Goal: Task Accomplishment & Management: Use online tool/utility

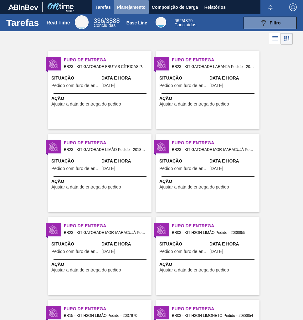
click at [133, 10] on span "Planejamento" at bounding box center [131, 7] width 28 height 8
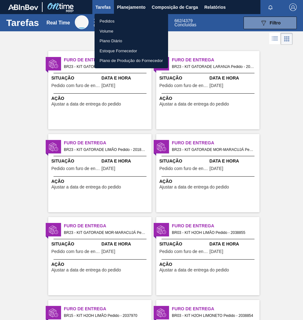
click at [113, 19] on li "Pedidos" at bounding box center [132, 21] width 74 height 10
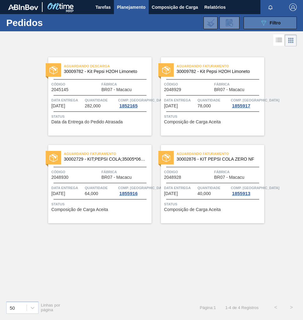
click at [267, 29] on button "089F7B8B-B2A5-4AFE-B5C0-19BA573D28AC Filtro" at bounding box center [270, 23] width 53 height 13
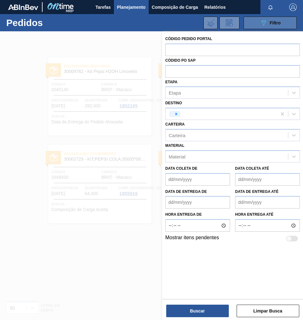
click at [267, 25] on icon "089F7B8B-B2A5-4AFE-B5C0-19BA573D28AC" at bounding box center [264, 23] width 8 height 8
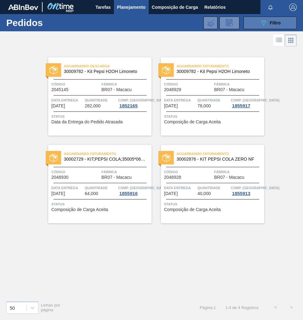
click at [264, 26] on icon "089F7B8B-B2A5-4AFE-B5C0-19BA573D28AC" at bounding box center [264, 23] width 8 height 8
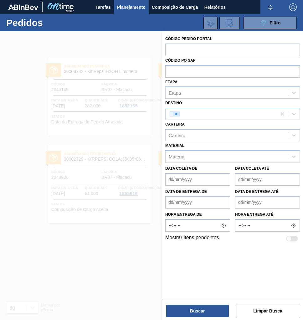
click at [177, 114] on icon at bounding box center [176, 114] width 4 height 4
click at [173, 115] on div "Unidade de Negócio" at bounding box center [190, 113] width 43 height 5
type input "s"
click at [118, 271] on div at bounding box center [151, 191] width 303 height 320
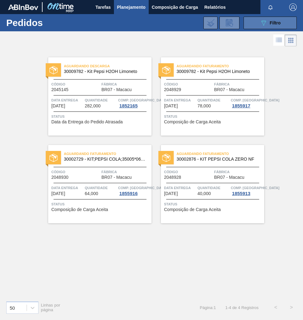
click at [285, 23] on button "089F7B8B-B2A5-4AFE-B5C0-19BA573D28AC Filtro" at bounding box center [270, 23] width 53 height 13
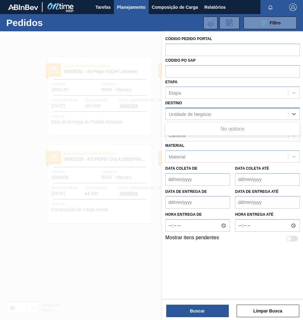
click at [180, 114] on div "Unidade de Negócio" at bounding box center [190, 113] width 43 height 5
type input "s"
type input "ara"
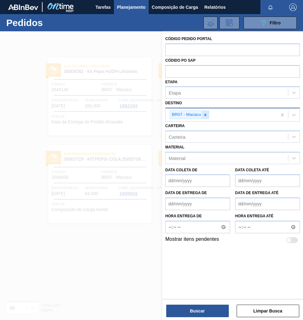
click at [204, 115] on icon at bounding box center [205, 115] width 2 height 2
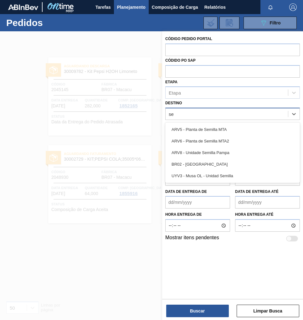
type input "ser"
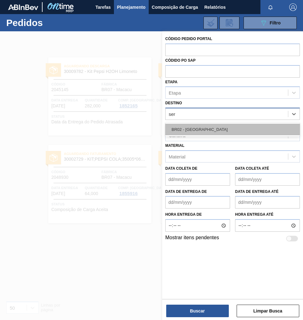
click at [200, 130] on div "BR02 - Sergipe" at bounding box center [232, 130] width 135 height 12
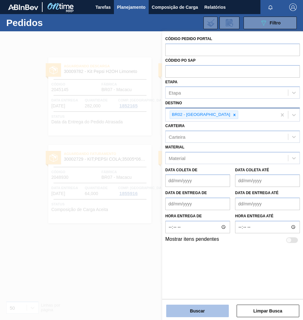
click at [202, 312] on button "Buscar" at bounding box center [197, 311] width 63 height 13
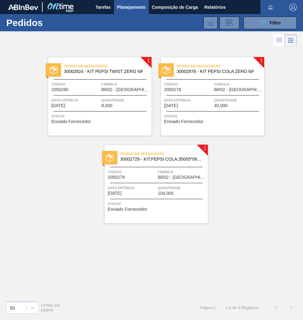
click at [193, 108] on div "Pedido em Negociação 30002876 - KIT PEPSI COLA ZERO NF Código 2050278 Fábrica B…" at bounding box center [212, 96] width 103 height 78
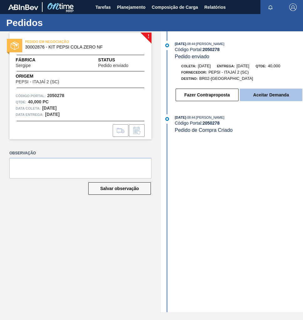
click at [256, 95] on button "Aceitar Demanda" at bounding box center [271, 95] width 63 height 13
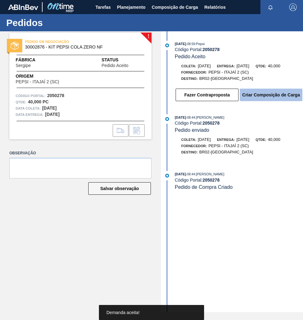
click at [274, 98] on button "Criar Composição de Carga" at bounding box center [271, 95] width 63 height 13
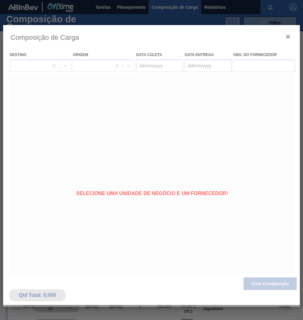
type coleta "[DATE]"
type Entrega "17/10/2025"
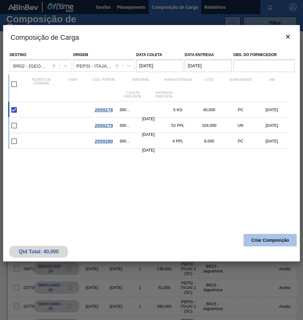
click at [272, 238] on button "Criar Composição" at bounding box center [270, 240] width 53 height 13
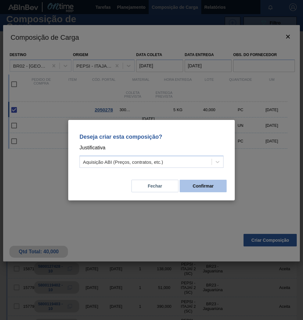
click at [210, 189] on button "Confirmar" at bounding box center [203, 186] width 47 height 13
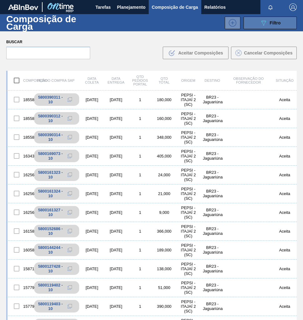
click at [272, 26] on div "089F7B8B-B2A5-4AFE-B5C0-19BA573D28AC Filtro" at bounding box center [270, 23] width 21 height 8
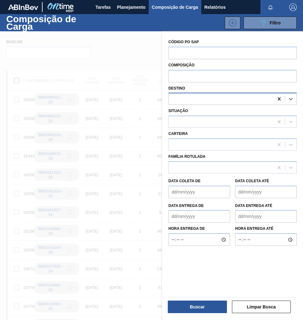
click at [278, 99] on icon at bounding box center [279, 98] width 3 height 3
type input "sergipe"
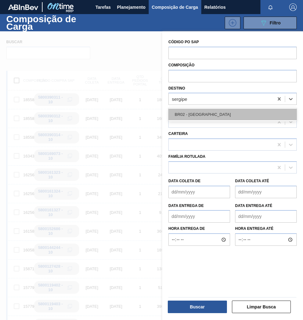
click at [222, 118] on div "BR02 - Sergipe" at bounding box center [232, 115] width 128 height 12
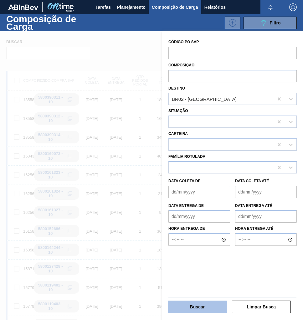
click at [206, 309] on button "Buscar" at bounding box center [197, 306] width 59 height 13
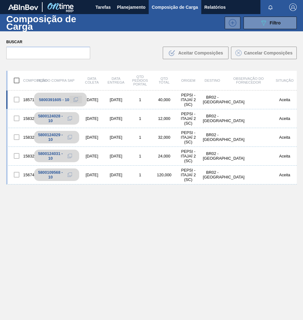
click at [75, 99] on icon at bounding box center [76, 99] width 4 height 4
click at [134, 6] on span "Planejamento" at bounding box center [131, 7] width 28 height 8
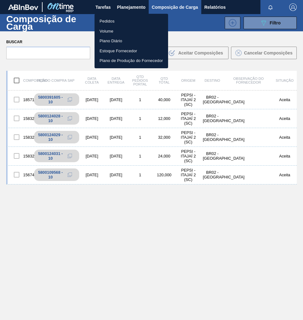
click at [109, 22] on li "Pedidos" at bounding box center [132, 21] width 74 height 10
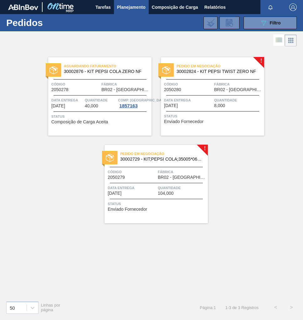
click at [221, 90] on span "BR02 - Sergipe" at bounding box center [238, 89] width 49 height 5
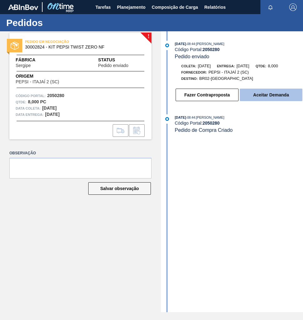
click at [275, 92] on button "Aceitar Demanda" at bounding box center [271, 95] width 63 height 13
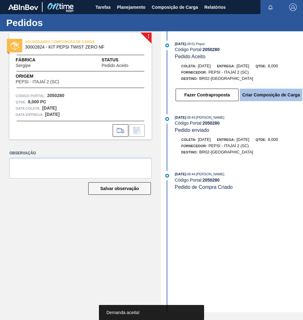
click at [274, 97] on button "Criar Composição de Carga" at bounding box center [271, 95] width 63 height 13
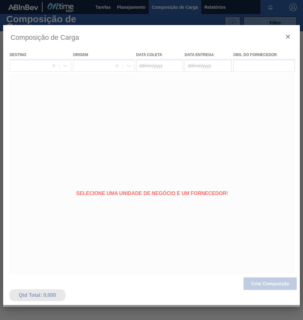
type coleta "[DATE]"
type Entrega "17/10/2025"
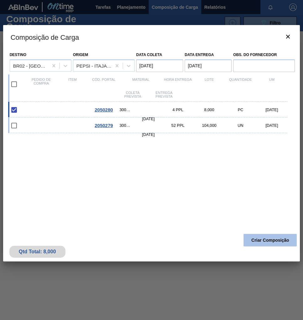
click at [278, 240] on button "Criar Composição" at bounding box center [270, 240] width 53 height 13
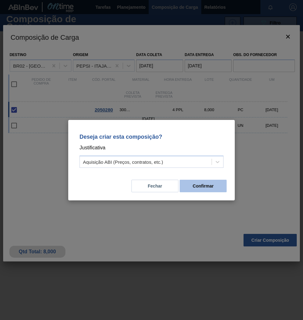
click at [206, 184] on button "Confirmar" at bounding box center [203, 186] width 47 height 13
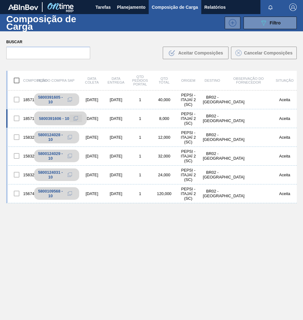
click at [79, 118] on button at bounding box center [75, 119] width 13 height 8
click at [126, 5] on span "Planejamento" at bounding box center [131, 7] width 28 height 8
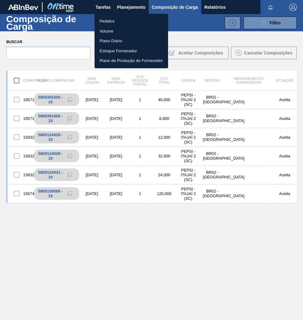
click at [106, 23] on li "Pedidos" at bounding box center [132, 21] width 74 height 10
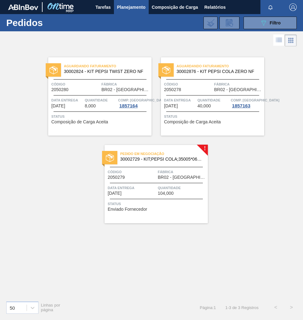
click at [146, 176] on div "Código 2050279" at bounding box center [132, 174] width 49 height 11
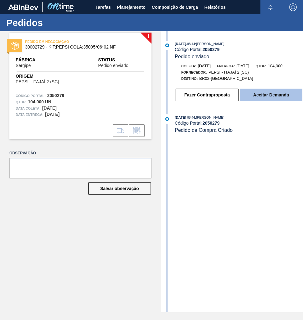
click at [252, 96] on button "Aceitar Demanda" at bounding box center [271, 95] width 63 height 13
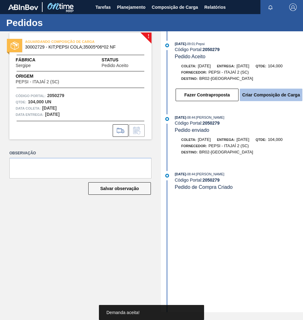
click at [276, 97] on button "Criar Composição de Carga" at bounding box center [271, 95] width 63 height 13
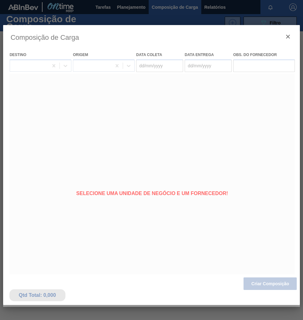
type coleta "[DATE]"
type Entrega "17/10/2025"
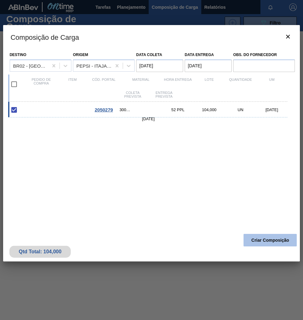
click at [257, 237] on button "Criar Composição" at bounding box center [270, 240] width 53 height 13
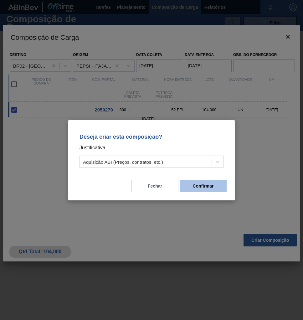
click at [197, 186] on button "Confirmar" at bounding box center [203, 186] width 47 height 13
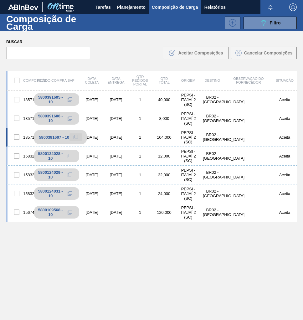
click at [75, 136] on icon at bounding box center [76, 137] width 4 height 4
click at [133, 5] on span "Planejamento" at bounding box center [131, 7] width 28 height 8
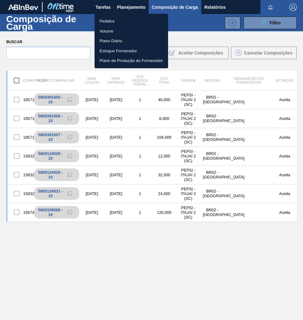
click at [111, 22] on li "Pedidos" at bounding box center [132, 21] width 74 height 10
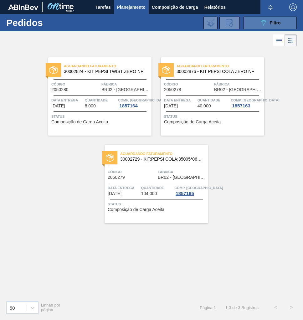
click at [272, 25] on div "089F7B8B-B2A5-4AFE-B5C0-19BA573D28AC Filtro" at bounding box center [270, 23] width 21 height 8
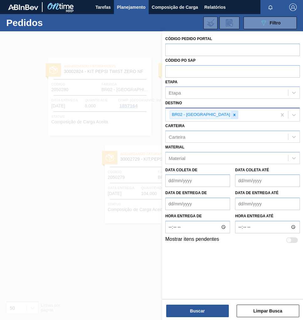
click at [233, 114] on icon at bounding box center [234, 115] width 2 height 2
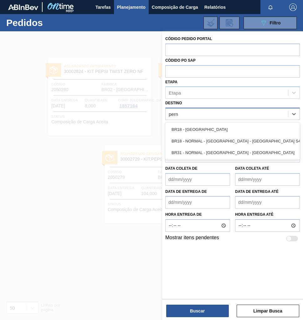
type input "perna"
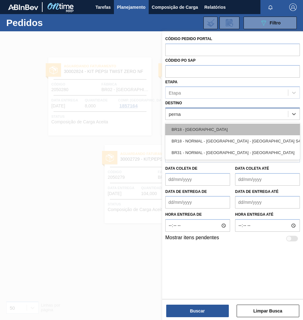
click at [197, 129] on div "BR18 - [GEOGRAPHIC_DATA]" at bounding box center [232, 130] width 135 height 12
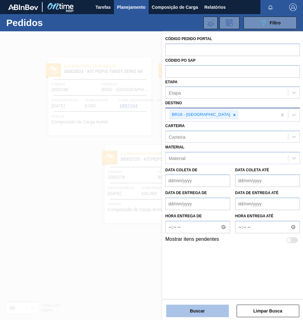
click at [206, 313] on button "Buscar" at bounding box center [197, 311] width 63 height 13
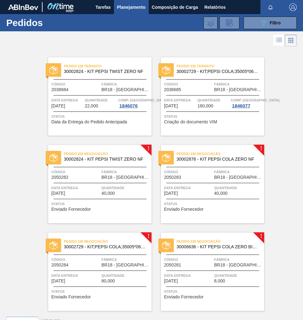
click at [223, 170] on span "Fábrica" at bounding box center [238, 172] width 49 height 6
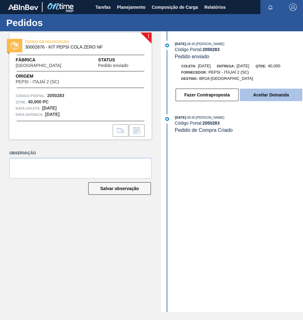
click at [280, 100] on button "Aceitar Demanda" at bounding box center [271, 95] width 63 height 13
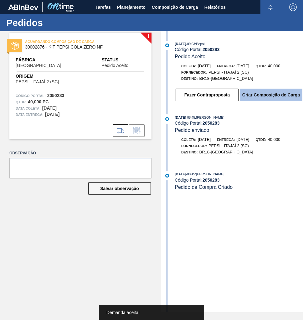
click at [267, 95] on button "Criar Composição de Carga" at bounding box center [271, 95] width 63 height 13
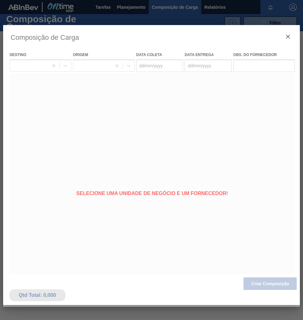
type coleta "[DATE]"
type Entrega "[DATE]"
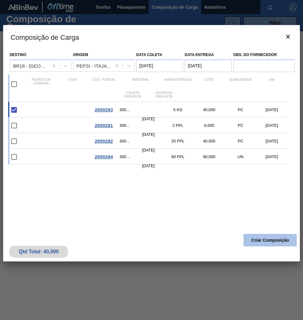
click at [257, 238] on button "Criar Composição" at bounding box center [270, 240] width 53 height 13
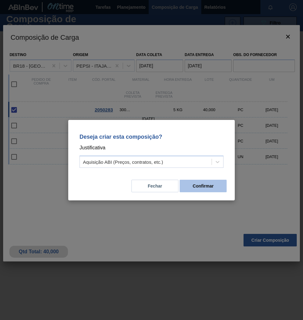
click at [202, 190] on button "Confirmar" at bounding box center [203, 186] width 47 height 13
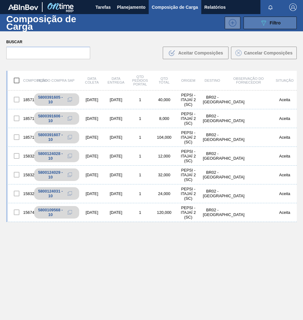
click at [278, 24] on span "Filtro" at bounding box center [275, 22] width 11 height 5
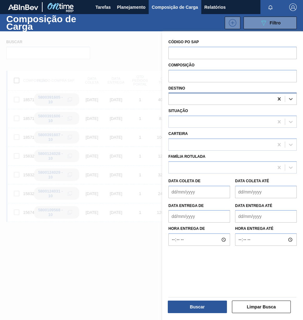
click at [277, 99] on icon at bounding box center [279, 99] width 6 height 6
type input "per"
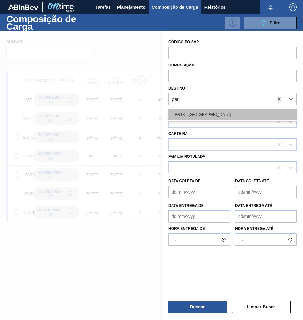
click at [230, 113] on div "BR18 - [GEOGRAPHIC_DATA]" at bounding box center [232, 115] width 128 height 12
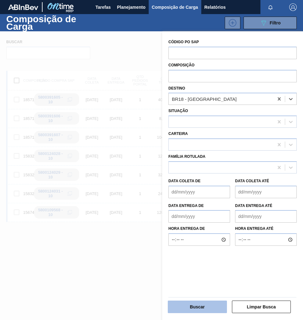
click at [192, 304] on button "Buscar" at bounding box center [197, 306] width 59 height 13
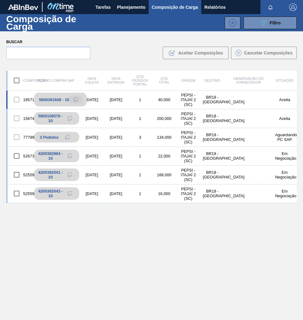
click at [74, 100] on icon at bounding box center [76, 99] width 4 height 4
click at [134, 5] on span "Planejamento" at bounding box center [131, 7] width 28 height 8
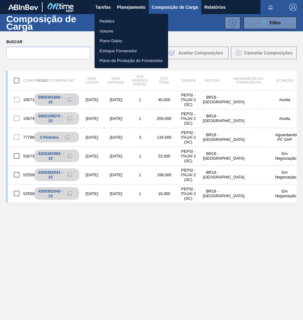
click at [105, 22] on li "Pedidos" at bounding box center [132, 21] width 74 height 10
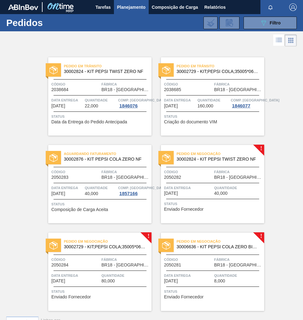
click at [223, 181] on div "Pedido em Negociação 30002824 - KIT PEPSI TWIST ZERO NF Código 2050282 Fábrica …" at bounding box center [212, 184] width 103 height 78
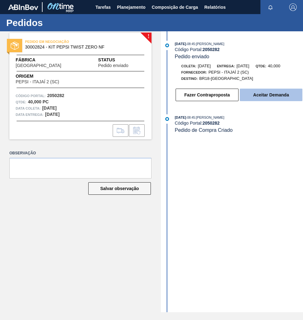
click at [273, 99] on button "Aceitar Demanda" at bounding box center [271, 95] width 63 height 13
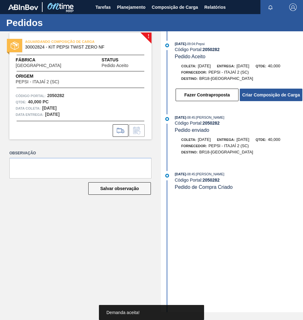
click at [273, 99] on button "Criar Composição de Carga" at bounding box center [271, 95] width 63 height 13
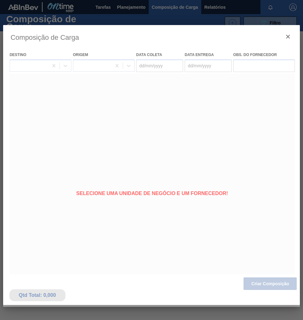
type coleta "[DATE]"
type Entrega "[DATE]"
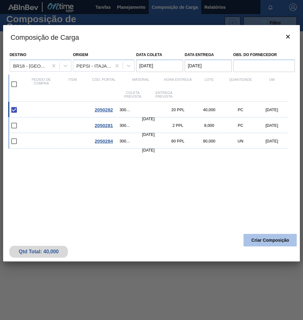
click at [262, 239] on button "Criar Composição" at bounding box center [270, 240] width 53 height 13
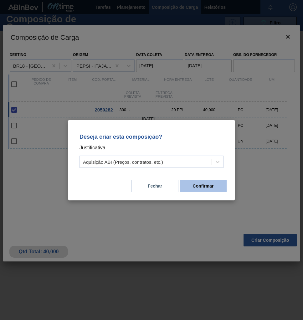
click at [212, 189] on button "Confirmar" at bounding box center [203, 186] width 47 height 13
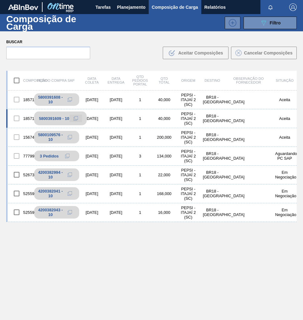
click at [76, 118] on icon at bounding box center [76, 118] width 4 height 4
click at [133, 7] on span "Planejamento" at bounding box center [131, 7] width 28 height 8
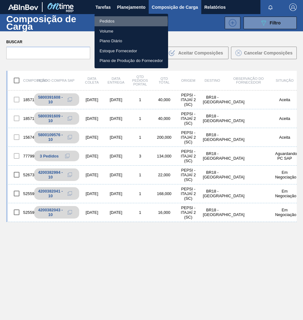
click at [108, 22] on li "Pedidos" at bounding box center [132, 21] width 74 height 10
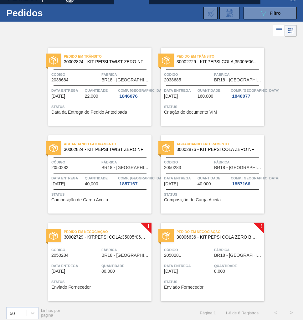
scroll to position [14, 0]
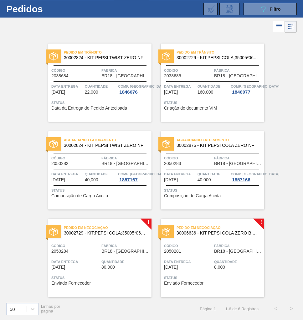
click at [110, 252] on span "BR18 - [GEOGRAPHIC_DATA]" at bounding box center [125, 251] width 49 height 5
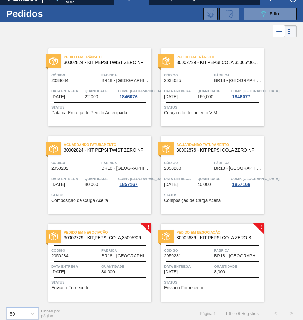
scroll to position [14, 0]
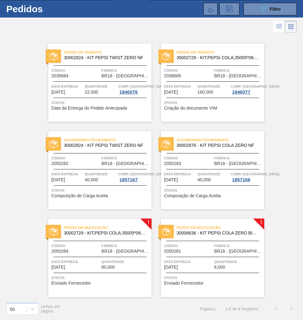
click at [108, 249] on span "BR18 - [GEOGRAPHIC_DATA]" at bounding box center [125, 251] width 49 height 5
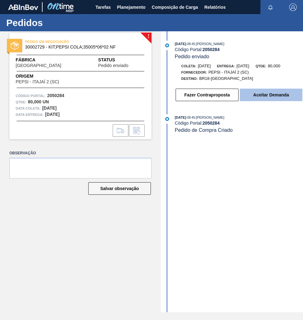
click at [265, 99] on button "Aceitar Demanda" at bounding box center [271, 95] width 63 height 13
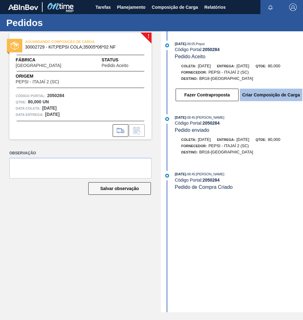
click at [259, 95] on button "Criar Composição de Carga" at bounding box center [271, 95] width 63 height 13
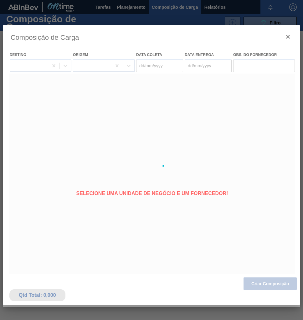
type coleta "[DATE]"
type Entrega "20/10/2025"
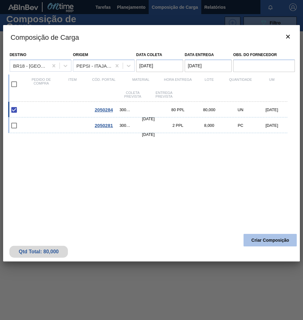
click at [281, 240] on button "Criar Composição" at bounding box center [270, 240] width 53 height 13
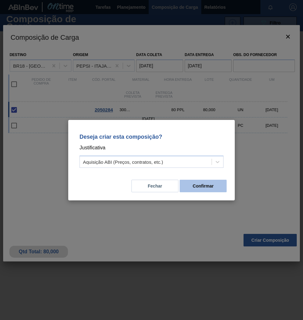
click at [210, 187] on button "Confirmar" at bounding box center [203, 186] width 47 height 13
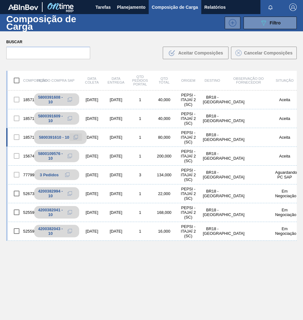
click at [76, 137] on icon at bounding box center [76, 137] width 4 height 4
drag, startPoint x: 133, startPoint y: 4, endPoint x: 129, endPoint y: 16, distance: 12.6
click at [133, 4] on span "Planejamento" at bounding box center [131, 7] width 28 height 8
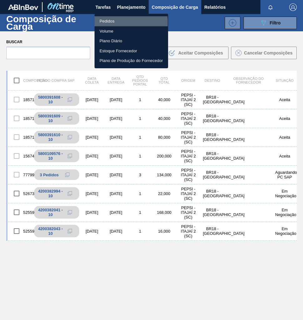
click at [110, 22] on li "Pedidos" at bounding box center [132, 21] width 74 height 10
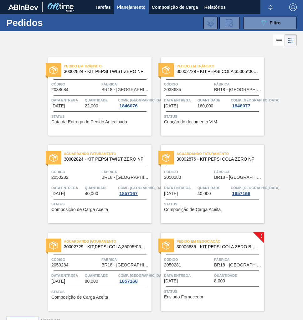
click at [191, 269] on div "Pedido em Negociação 30006636 - KIT PEPSI COLA ZERO BIB NF Código 2050281 Fábri…" at bounding box center [212, 272] width 103 height 78
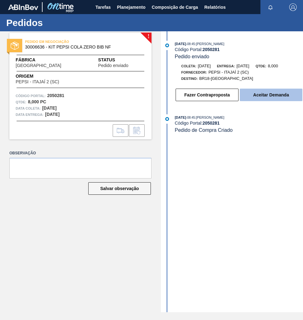
click at [277, 97] on button "Aceitar Demanda" at bounding box center [271, 95] width 63 height 13
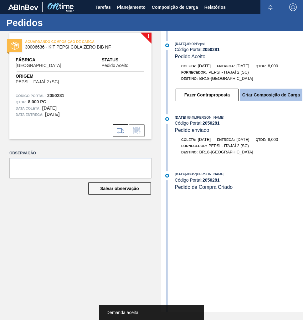
click at [276, 95] on button "Criar Composição de Carga" at bounding box center [271, 95] width 63 height 13
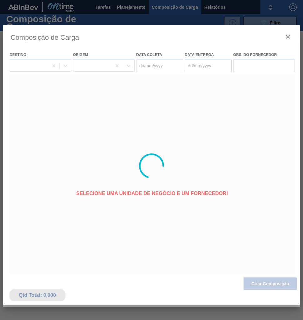
type coleta "[DATE]"
type Entrega "[DATE]"
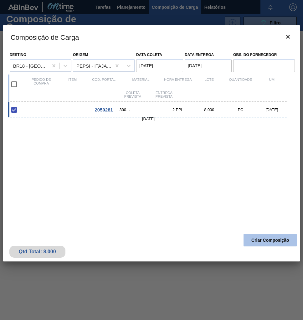
click at [267, 239] on button "Criar Composição" at bounding box center [270, 240] width 53 height 13
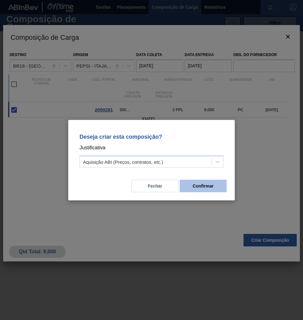
click at [209, 184] on button "Confirmar" at bounding box center [203, 186] width 47 height 13
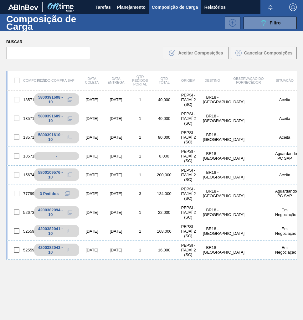
click at [142, 297] on div "1857166 5800391608 - 10 [DATE] [DATE] 1 40,000 PEPSI - [GEOGRAPHIC_DATA] 2 (SC)…" at bounding box center [151, 219] width 290 height 259
click at [75, 157] on icon at bounding box center [76, 156] width 4 height 4
click at [131, 6] on span "Planejamento" at bounding box center [131, 7] width 28 height 8
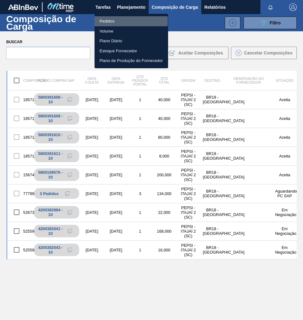
click at [106, 21] on li "Pedidos" at bounding box center [132, 21] width 74 height 10
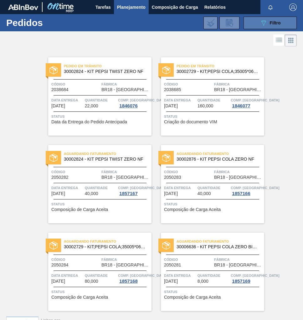
click at [275, 20] on span "Filtro" at bounding box center [275, 22] width 11 height 5
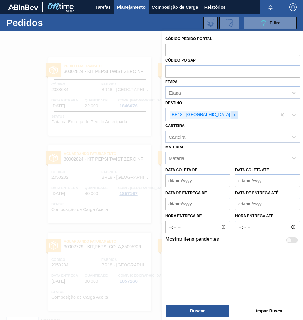
click at [232, 115] on icon at bounding box center [234, 115] width 4 height 4
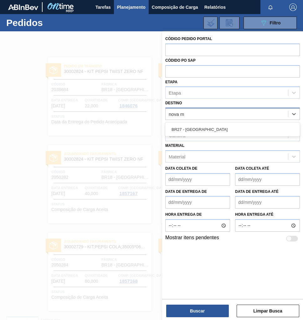
type input "nova mi"
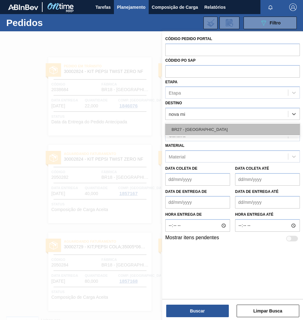
click at [187, 133] on div "BR27 - [GEOGRAPHIC_DATA]" at bounding box center [232, 130] width 135 height 12
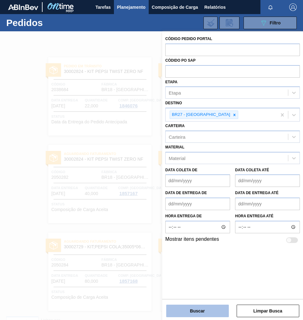
click at [210, 311] on button "Buscar" at bounding box center [197, 311] width 63 height 13
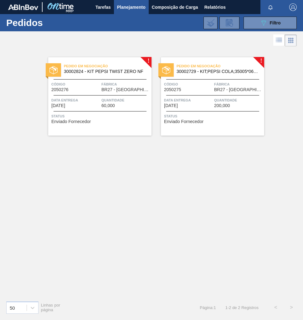
click at [214, 105] on span "200,000" at bounding box center [222, 105] width 16 height 5
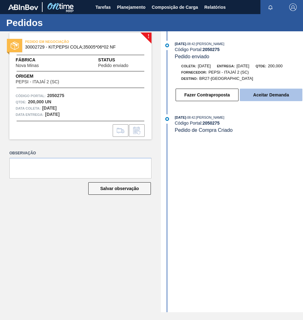
click at [253, 98] on button "Aceitar Demanda" at bounding box center [271, 95] width 63 height 13
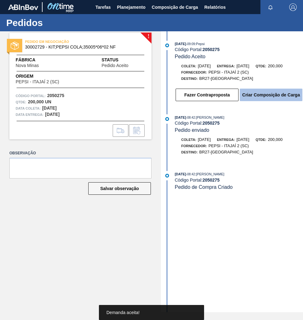
click at [267, 96] on button "Criar Composição de Carga" at bounding box center [271, 95] width 63 height 13
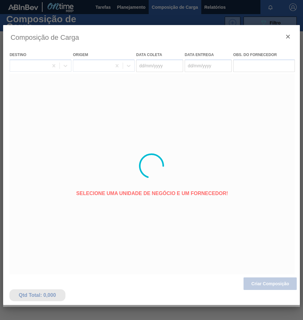
type coleta "[DATE]"
type Entrega "[DATE]"
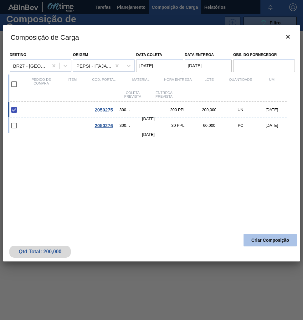
click at [280, 240] on button "Criar Composição" at bounding box center [270, 240] width 53 height 13
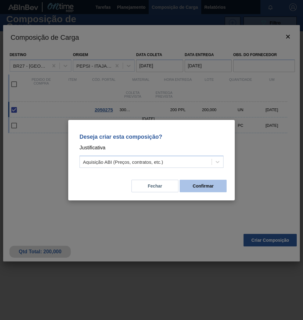
click at [214, 188] on button "Confirmar" at bounding box center [203, 186] width 47 height 13
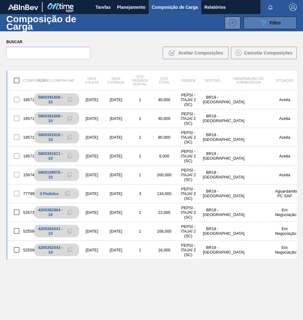
click at [273, 25] on div "089F7B8B-B2A5-4AFE-B5C0-19BA573D28AC Filtro" at bounding box center [270, 23] width 21 height 8
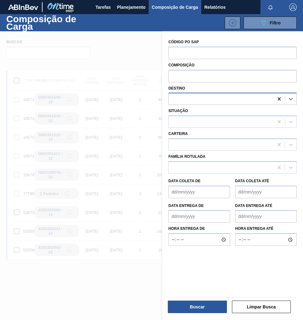
click at [277, 98] on icon at bounding box center [279, 99] width 6 height 6
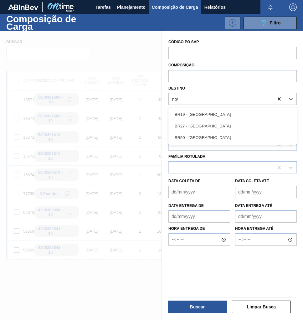
type input "nova"
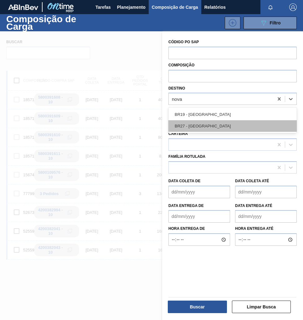
click at [225, 125] on div "BR27 - [GEOGRAPHIC_DATA]" at bounding box center [232, 126] width 128 height 12
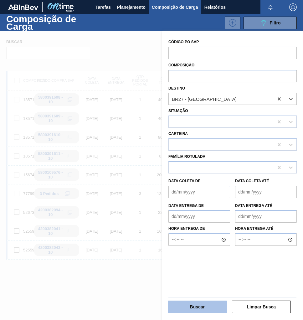
click at [205, 305] on button "Buscar" at bounding box center [197, 306] width 59 height 13
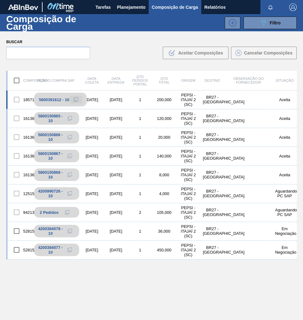
click at [76, 100] on icon at bounding box center [76, 99] width 4 height 4
click at [131, 3] on span "Planejamento" at bounding box center [131, 7] width 28 height 8
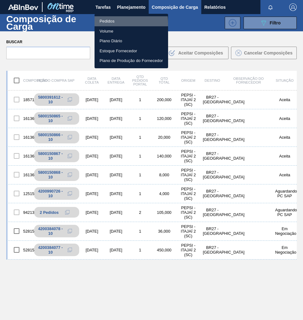
click at [108, 23] on li "Pedidos" at bounding box center [132, 21] width 74 height 10
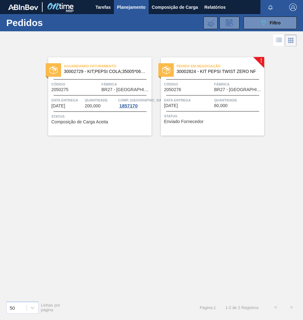
click at [198, 100] on span "Data Entrega" at bounding box center [188, 100] width 49 height 6
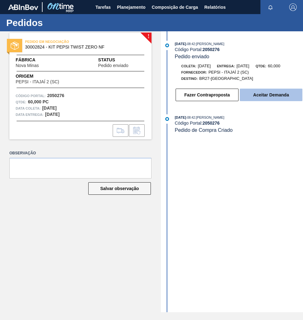
click at [280, 95] on button "Aceitar Demanda" at bounding box center [271, 95] width 63 height 13
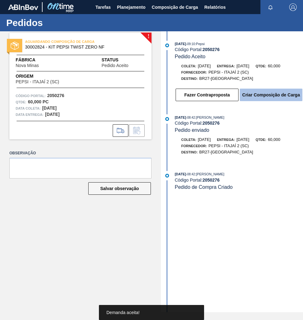
click at [266, 97] on button "Criar Composição de Carga" at bounding box center [271, 95] width 63 height 13
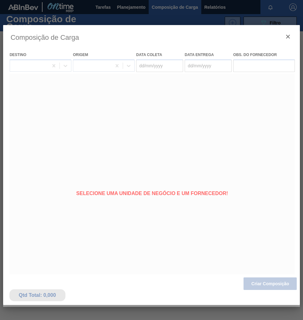
type coleta "[DATE]"
type Entrega "[DATE]"
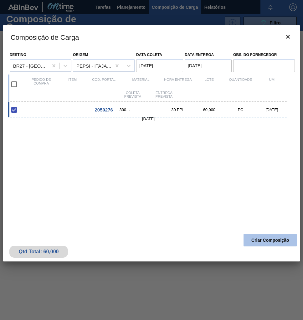
click at [273, 241] on button "Criar Composição" at bounding box center [270, 240] width 53 height 13
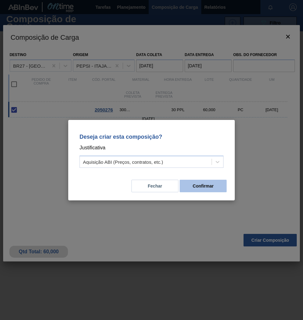
click at [197, 187] on button "Confirmar" at bounding box center [203, 186] width 47 height 13
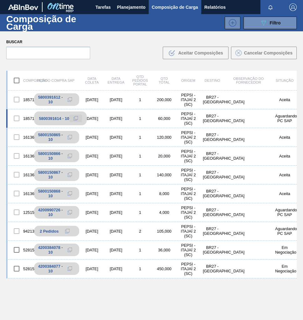
click at [77, 119] on icon at bounding box center [76, 118] width 4 height 4
click at [125, 8] on span "Planejamento" at bounding box center [131, 7] width 28 height 8
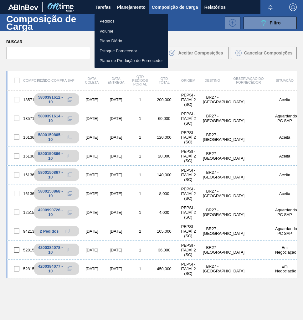
click at [110, 19] on li "Pedidos" at bounding box center [132, 21] width 74 height 10
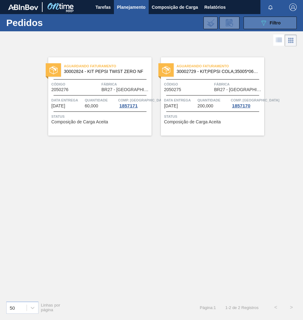
click at [263, 23] on icon at bounding box center [263, 22] width 5 height 5
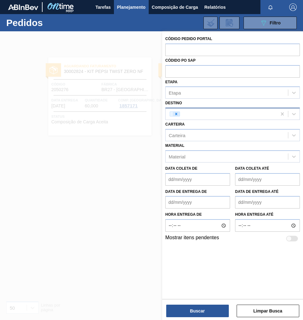
click at [177, 113] on icon at bounding box center [176, 114] width 4 height 4
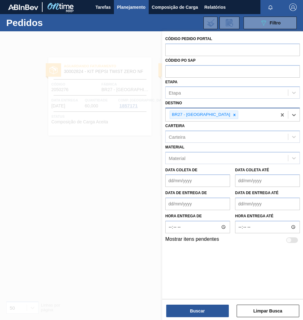
click at [233, 114] on icon at bounding box center [234, 115] width 2 height 2
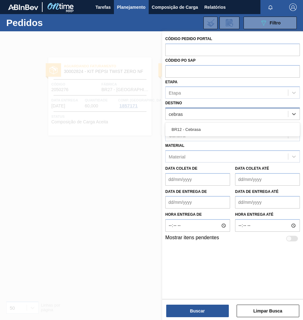
type input "cebrasa"
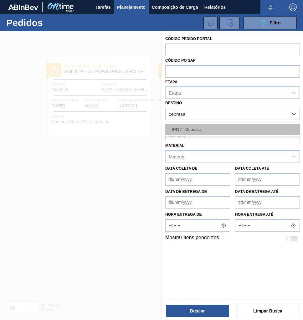
click at [208, 127] on div "BR12 - Cebrasa" at bounding box center [232, 130] width 135 height 12
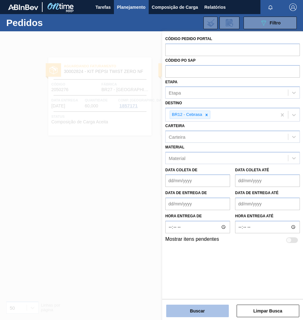
click at [187, 311] on button "Buscar" at bounding box center [197, 311] width 63 height 13
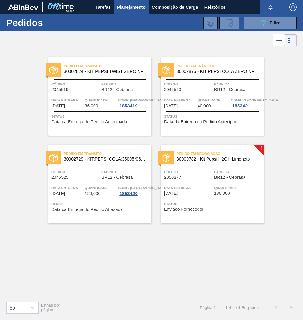
click at [220, 193] on span "186,000" at bounding box center [222, 193] width 16 height 5
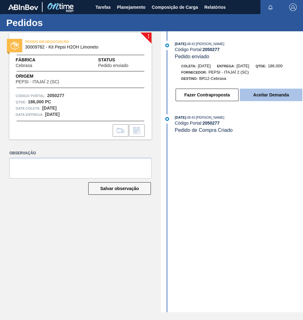
click at [259, 99] on button "Aceitar Demanda" at bounding box center [271, 95] width 63 height 13
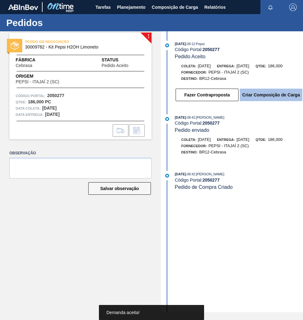
click at [268, 95] on button "Criar Composição de Carga" at bounding box center [271, 95] width 63 height 13
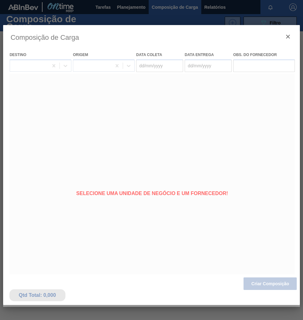
type coleta "[DATE]"
type Entrega "[DATE]"
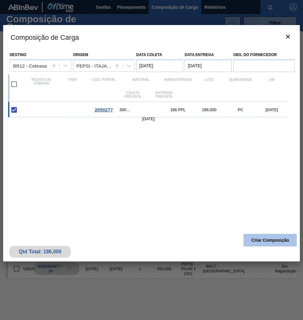
click at [287, 240] on button "Criar Composição" at bounding box center [270, 240] width 53 height 13
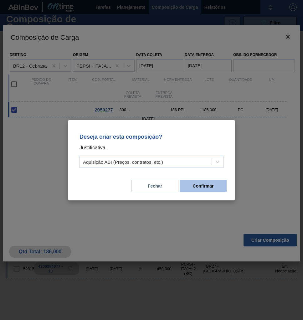
click at [210, 191] on button "Confirmar" at bounding box center [203, 186] width 47 height 13
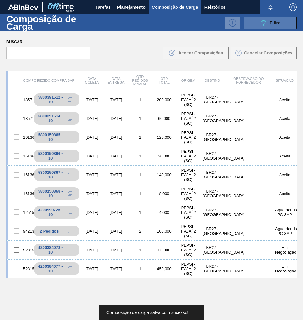
click at [279, 23] on span "Filtro" at bounding box center [275, 22] width 11 height 5
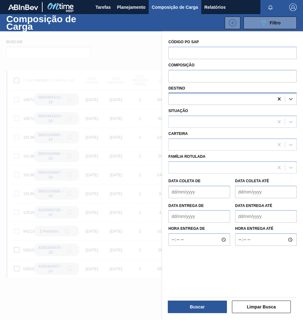
click at [278, 100] on icon at bounding box center [279, 99] width 6 height 6
type input "cebrasa"
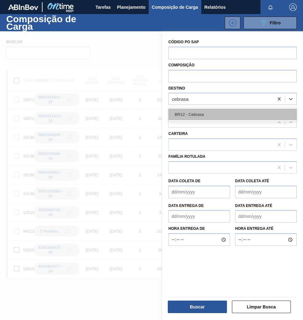
click at [223, 118] on div "BR12 - Cebrasa" at bounding box center [232, 115] width 128 height 12
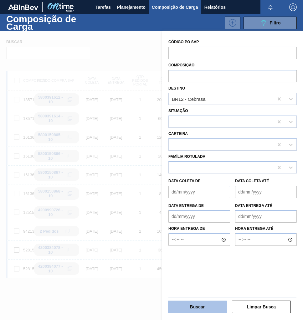
click at [203, 307] on button "Buscar" at bounding box center [197, 306] width 59 height 13
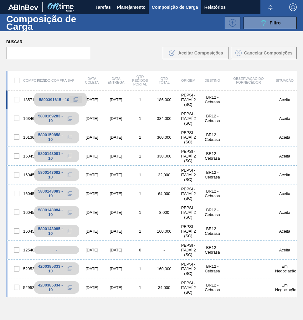
click at [75, 98] on icon at bounding box center [76, 99] width 4 height 4
